Goal: Transaction & Acquisition: Purchase product/service

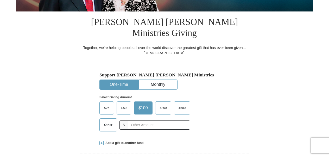
scroll to position [120, 0]
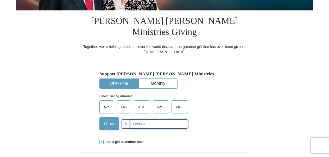
click at [137, 119] on input "text" at bounding box center [159, 123] width 58 height 9
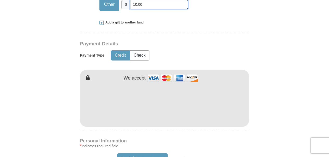
scroll to position [241, 0]
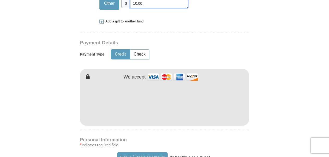
type input "10.00"
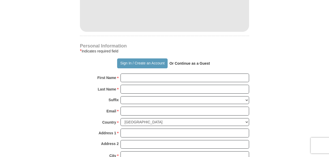
scroll to position [336, 0]
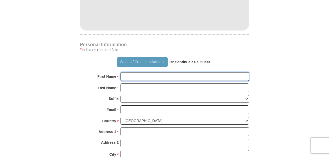
click at [181, 72] on input "First Name *" at bounding box center [185, 76] width 129 height 9
type input "Jeaurena"
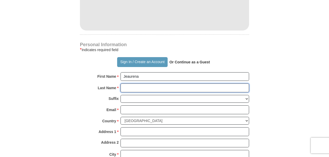
type input "[PERSON_NAME]"
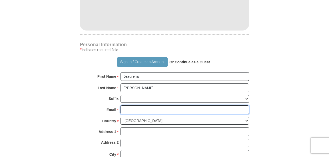
type input "[EMAIL_ADDRESS][DOMAIN_NAME]"
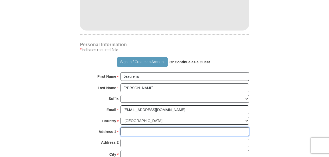
type input "[STREET_ADDRESS]"
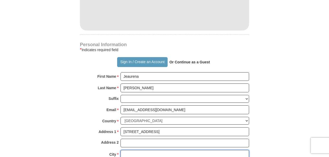
type input "Mobile"
select select "AL"
type input "36693"
type input "4704456183"
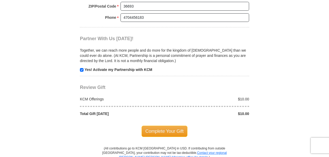
scroll to position [515, 0]
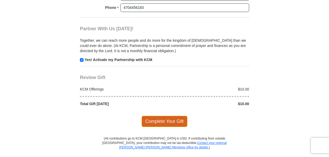
click at [176, 116] on span "Complete Your Gift" at bounding box center [165, 121] width 46 height 11
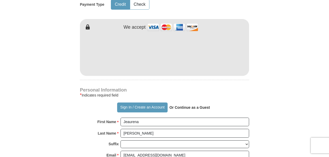
scroll to position [286, 0]
